Goal: Task Accomplishment & Management: Use online tool/utility

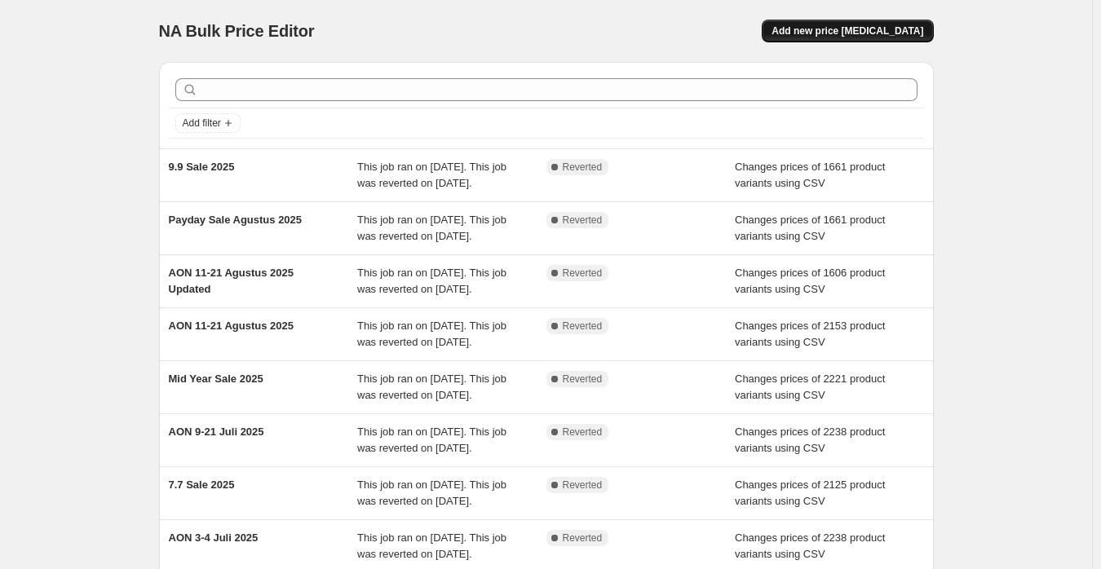
click at [847, 21] on button "Add new price [MEDICAL_DATA]" at bounding box center [847, 31] width 171 height 23
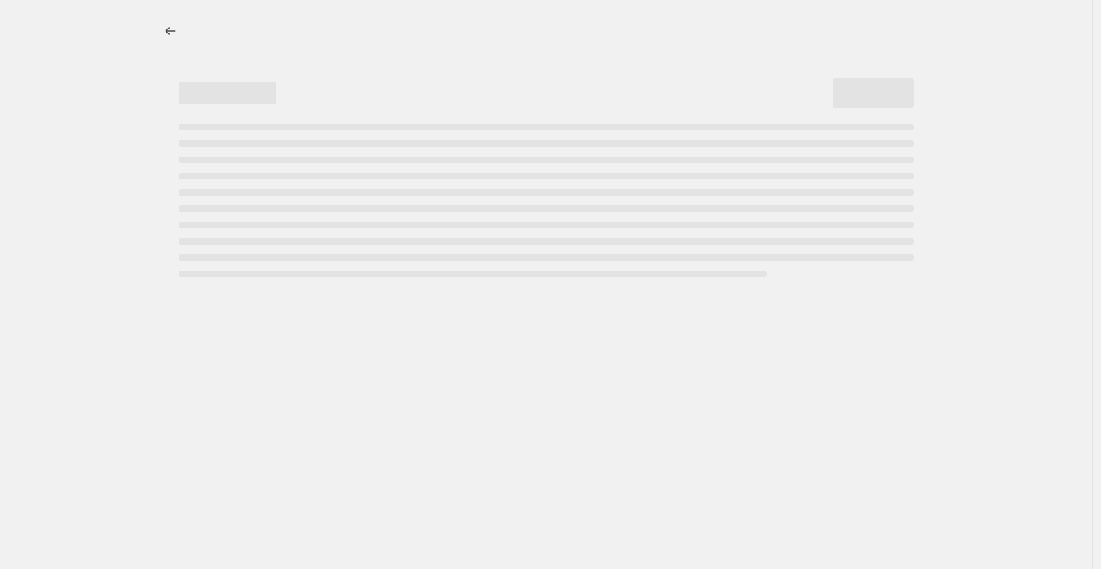
select select "percentage"
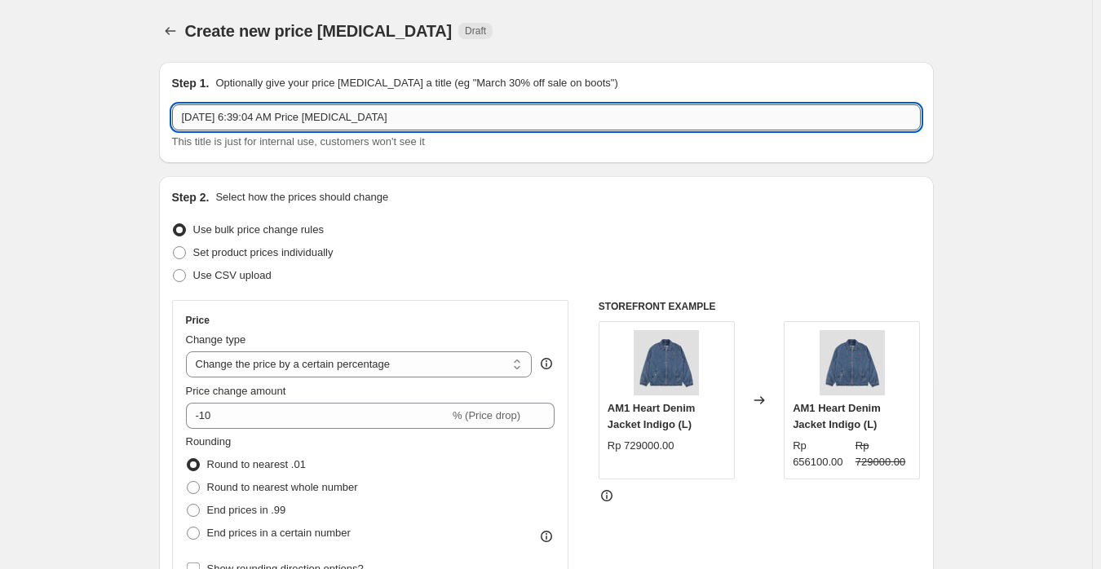
click at [375, 127] on input "[DATE] 6:39:04 AM Price [MEDICAL_DATA]" at bounding box center [546, 117] width 749 height 26
paste input "AON [DATE]-[DATE]"
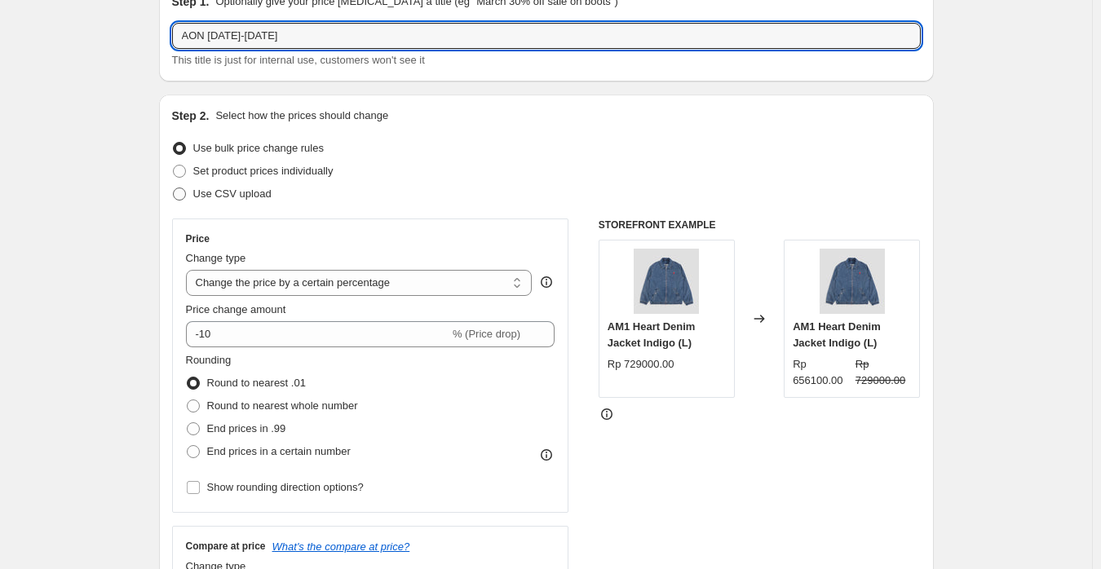
type input "AON [DATE]-[DATE]"
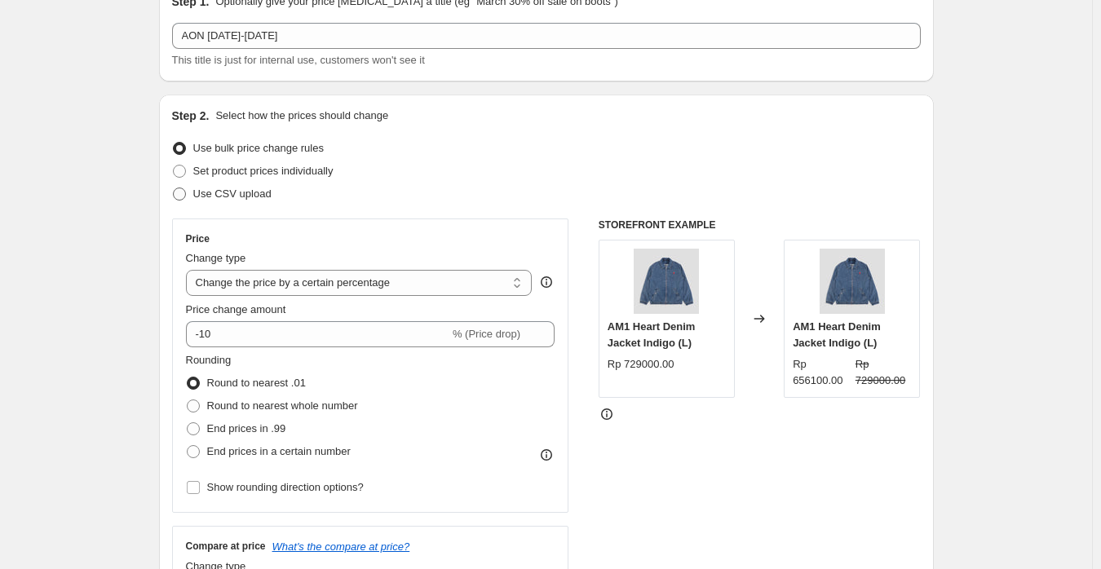
click at [218, 198] on span "Use CSV upload" at bounding box center [232, 194] width 78 height 12
click at [174, 188] on input "Use CSV upload" at bounding box center [173, 188] width 1 height 1
radio input "true"
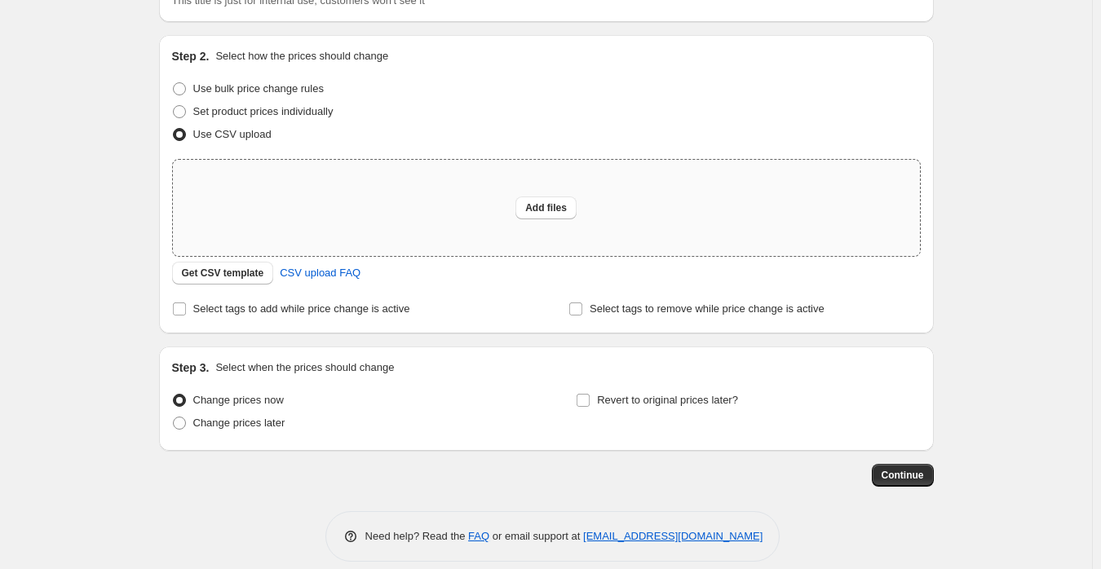
scroll to position [158, 0]
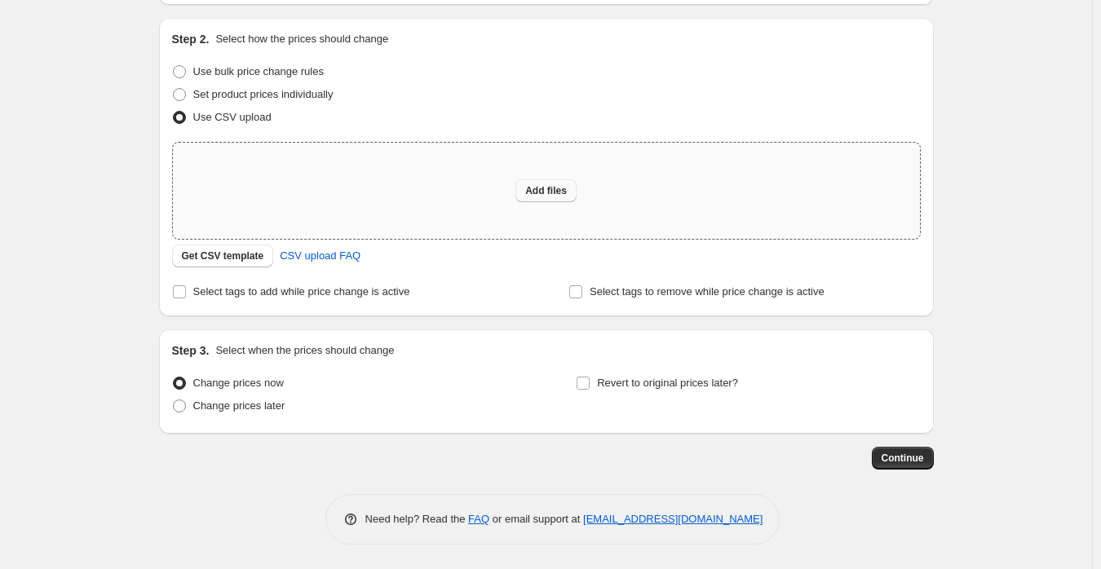
click at [558, 188] on span "Add files" at bounding box center [546, 190] width 42 height 13
type input "C:\fakepath\[PERSON_NAME] Always On Discount (Shopify).csv"
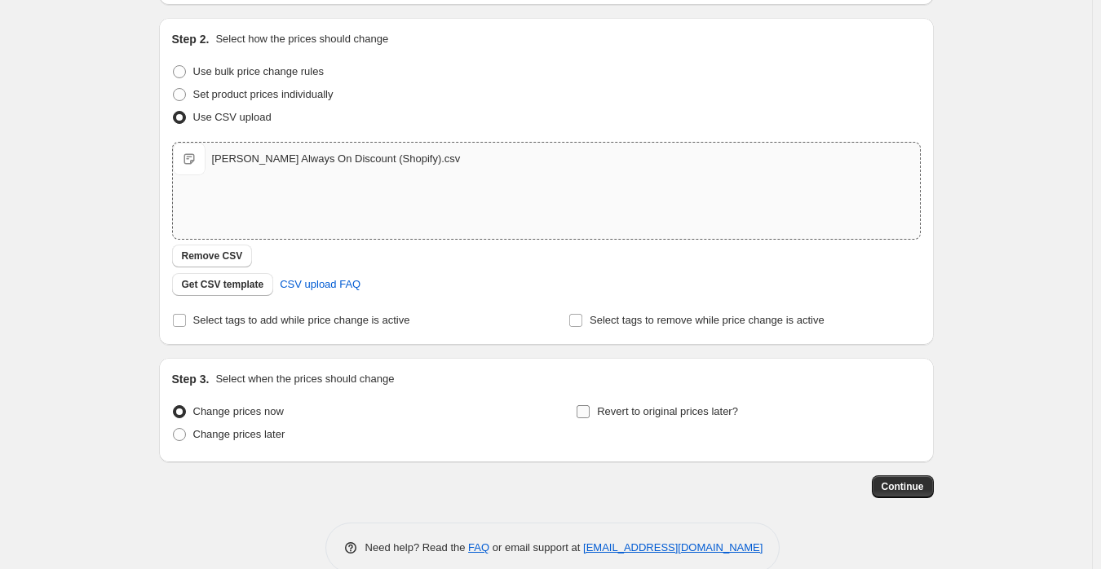
drag, startPoint x: 656, startPoint y: 433, endPoint x: 665, endPoint y: 413, distance: 22.6
click at [659, 431] on div "Revert to original prices later?" at bounding box center [748, 424] width 344 height 49
click at [665, 413] on span "Revert to original prices later?" at bounding box center [667, 411] width 141 height 12
click at [590, 413] on input "Revert to original prices later?" at bounding box center [582, 411] width 13 height 13
checkbox input "true"
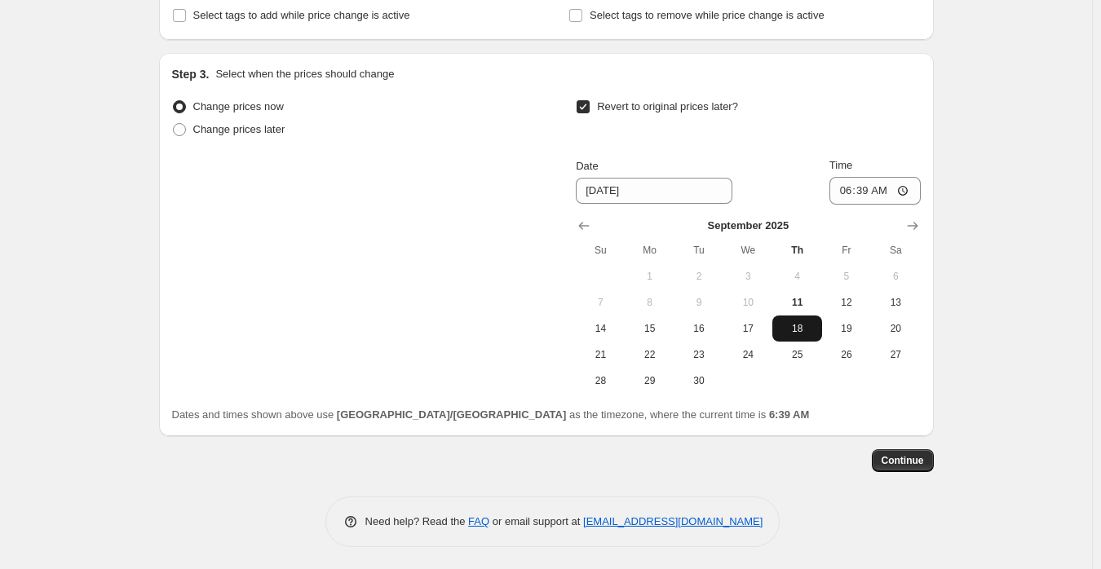
scroll to position [466, 0]
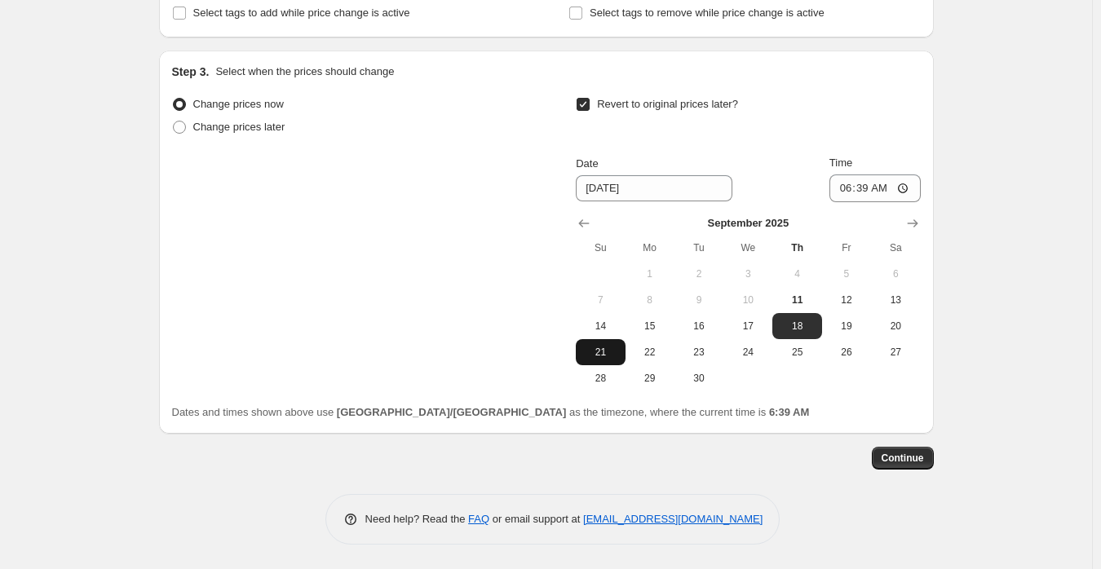
click at [611, 351] on span "21" at bounding box center [600, 352] width 36 height 13
type input "[DATE]"
click at [851, 180] on input "06:39" at bounding box center [874, 188] width 91 height 28
type input "11:59"
click at [1044, 241] on div "Create new price [MEDICAL_DATA]. This page is ready Create new price [MEDICAL_D…" at bounding box center [546, 51] width 1092 height 1035
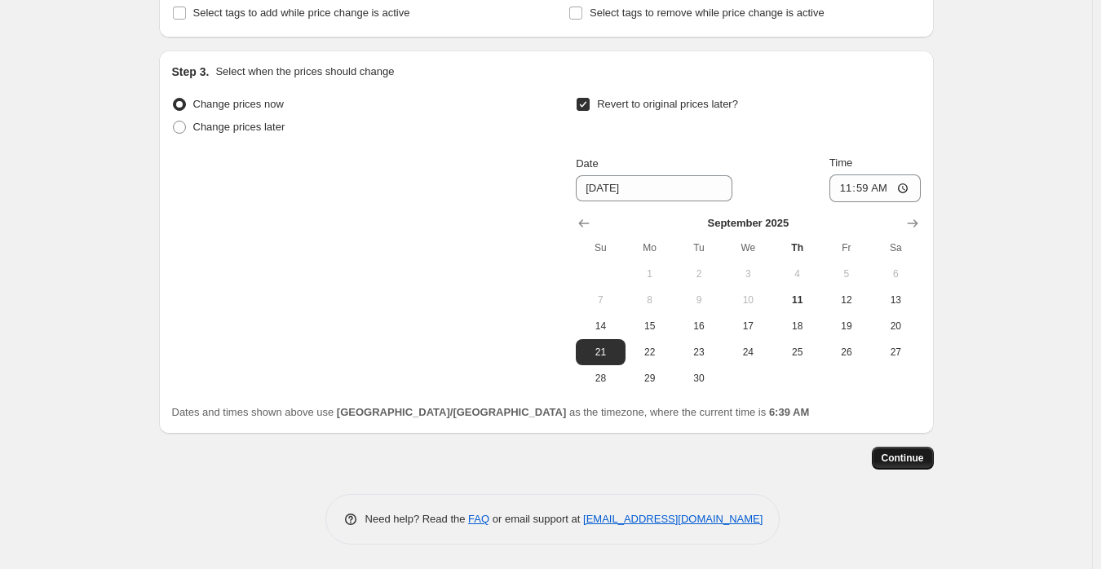
click at [928, 456] on button "Continue" at bounding box center [903, 458] width 62 height 23
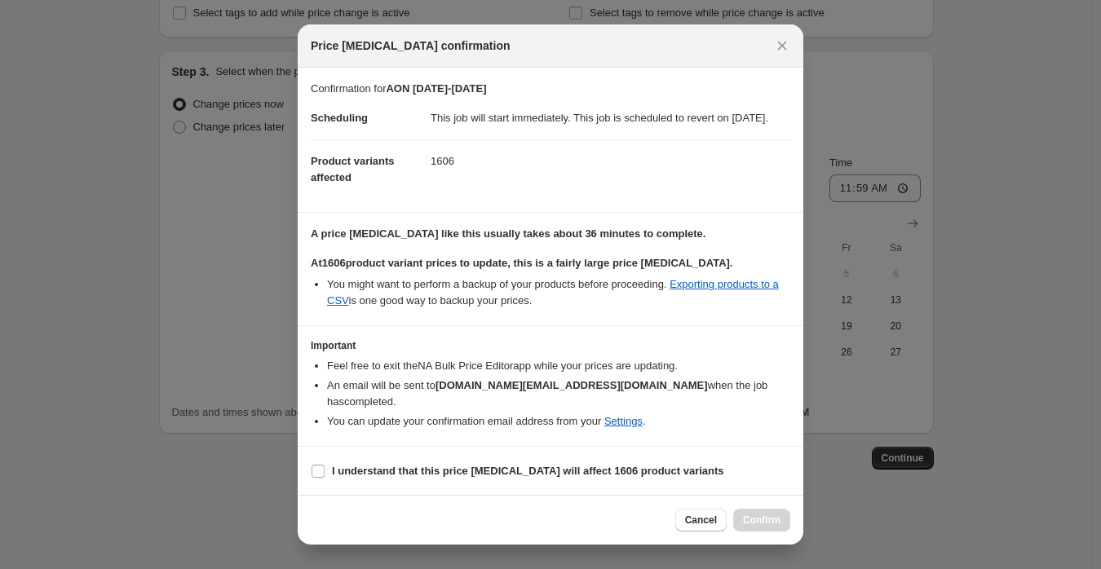
scroll to position [1, 0]
click at [394, 467] on b "I understand that this price [MEDICAL_DATA] will affect 1606 product variants" at bounding box center [528, 470] width 392 height 12
click at [325, 467] on input "I understand that this price [MEDICAL_DATA] will affect 1606 product variants" at bounding box center [317, 470] width 13 height 13
checkbox input "true"
click at [756, 523] on span "Confirm" at bounding box center [762, 520] width 38 height 13
